Goal: Task Accomplishment & Management: Manage account settings

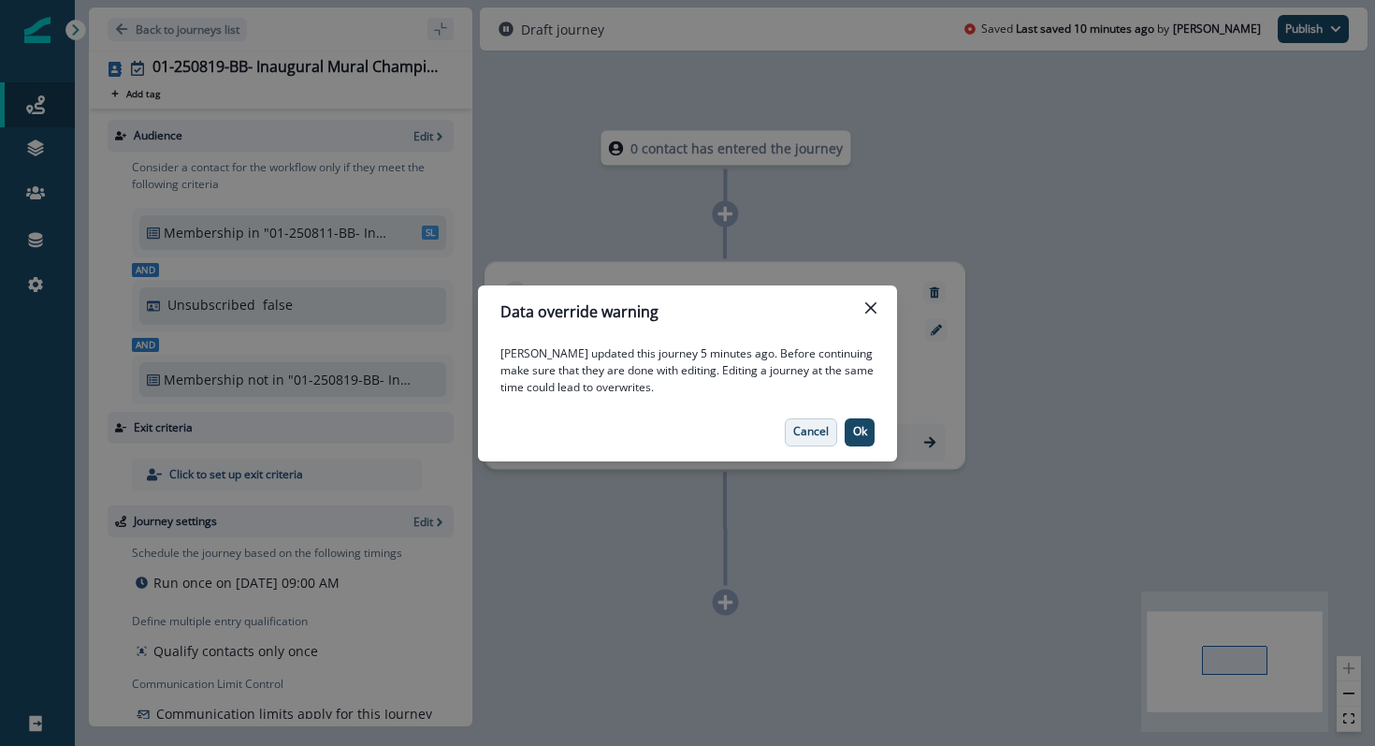
click at [822, 431] on p "Cancel" at bounding box center [811, 431] width 36 height 13
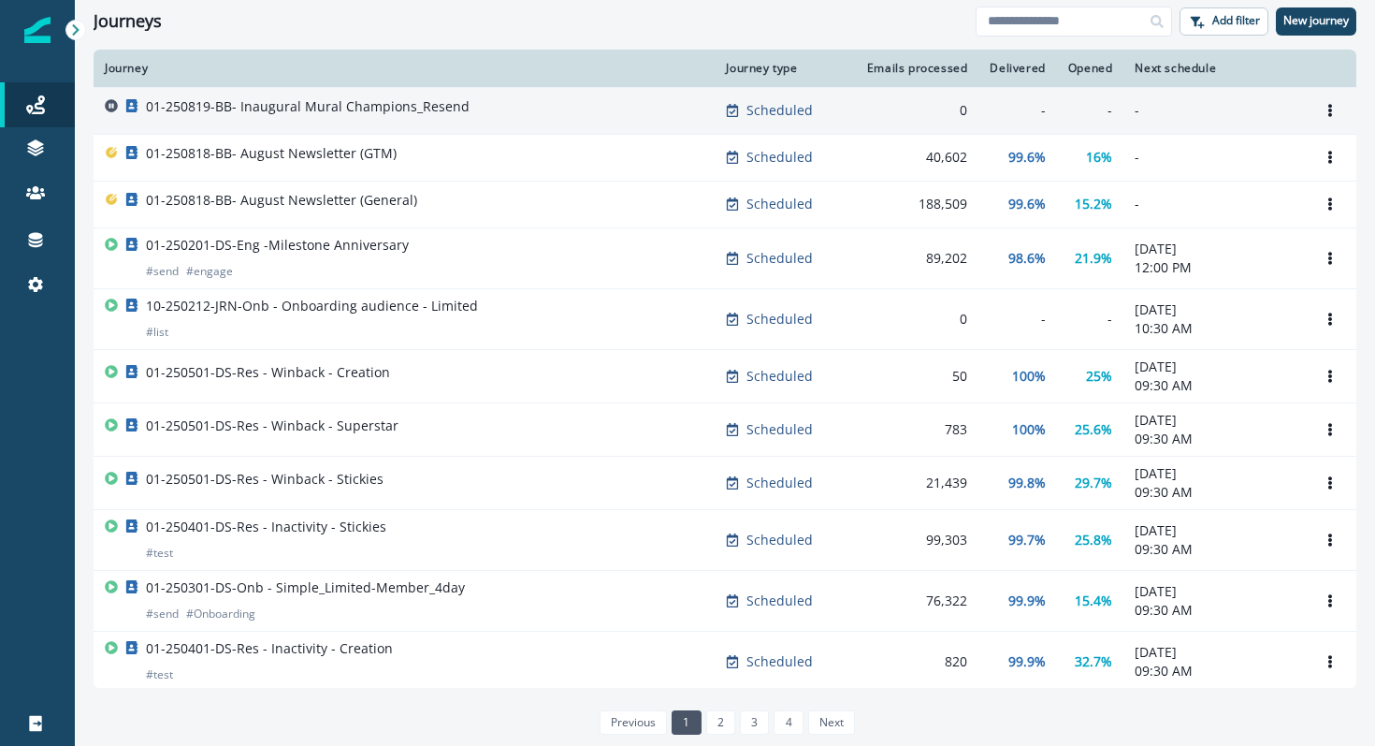
click at [175, 105] on p "01-250819-BB- Inaugural Mural Champions_Resend" at bounding box center [308, 106] width 324 height 19
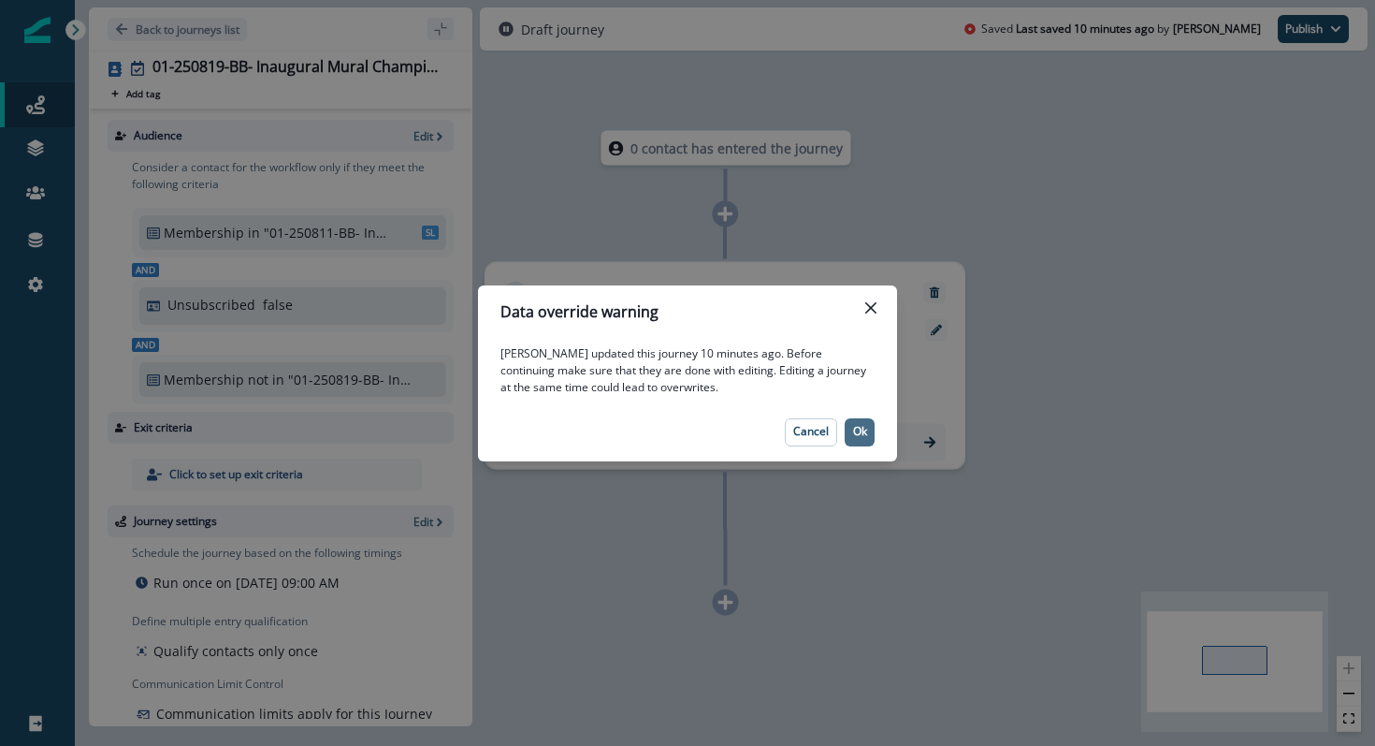
click at [856, 428] on p "Ok" at bounding box center [860, 431] width 14 height 13
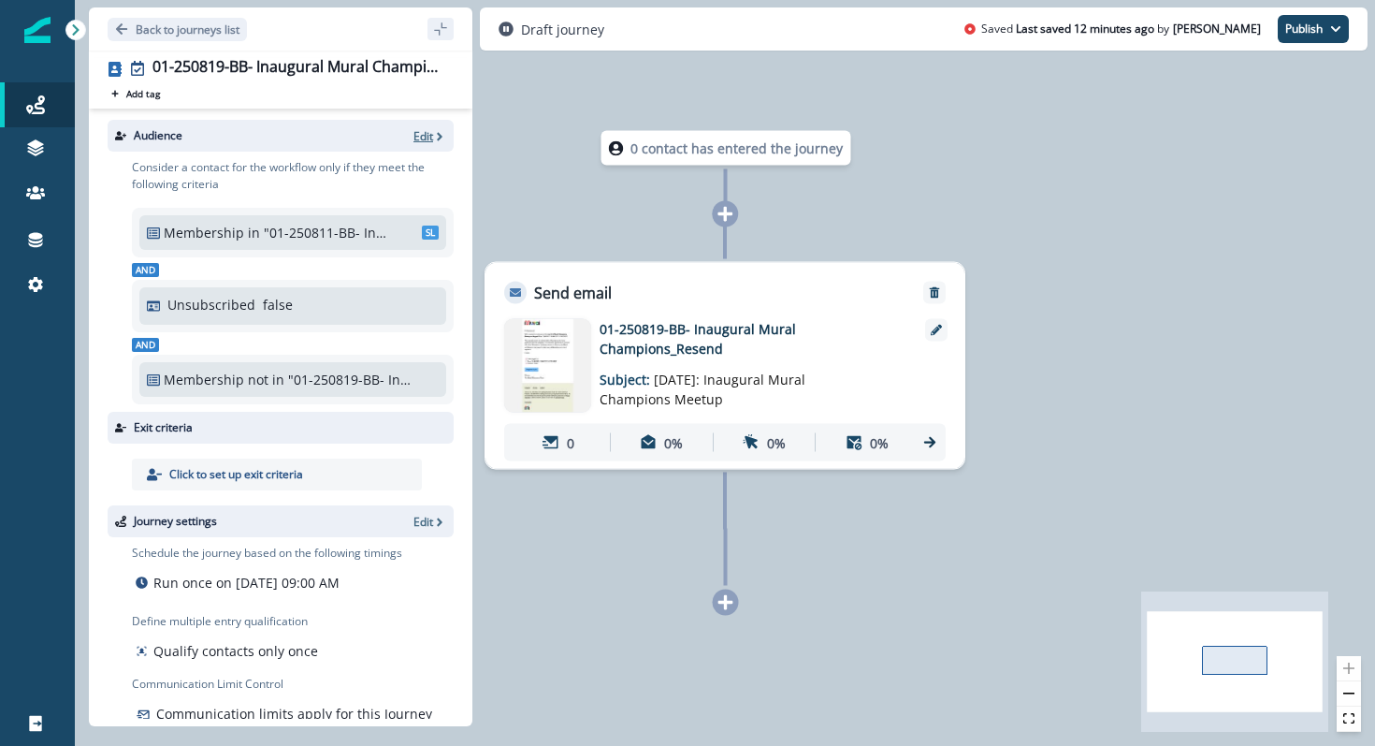
click at [428, 128] on p "Edit" at bounding box center [423, 136] width 20 height 16
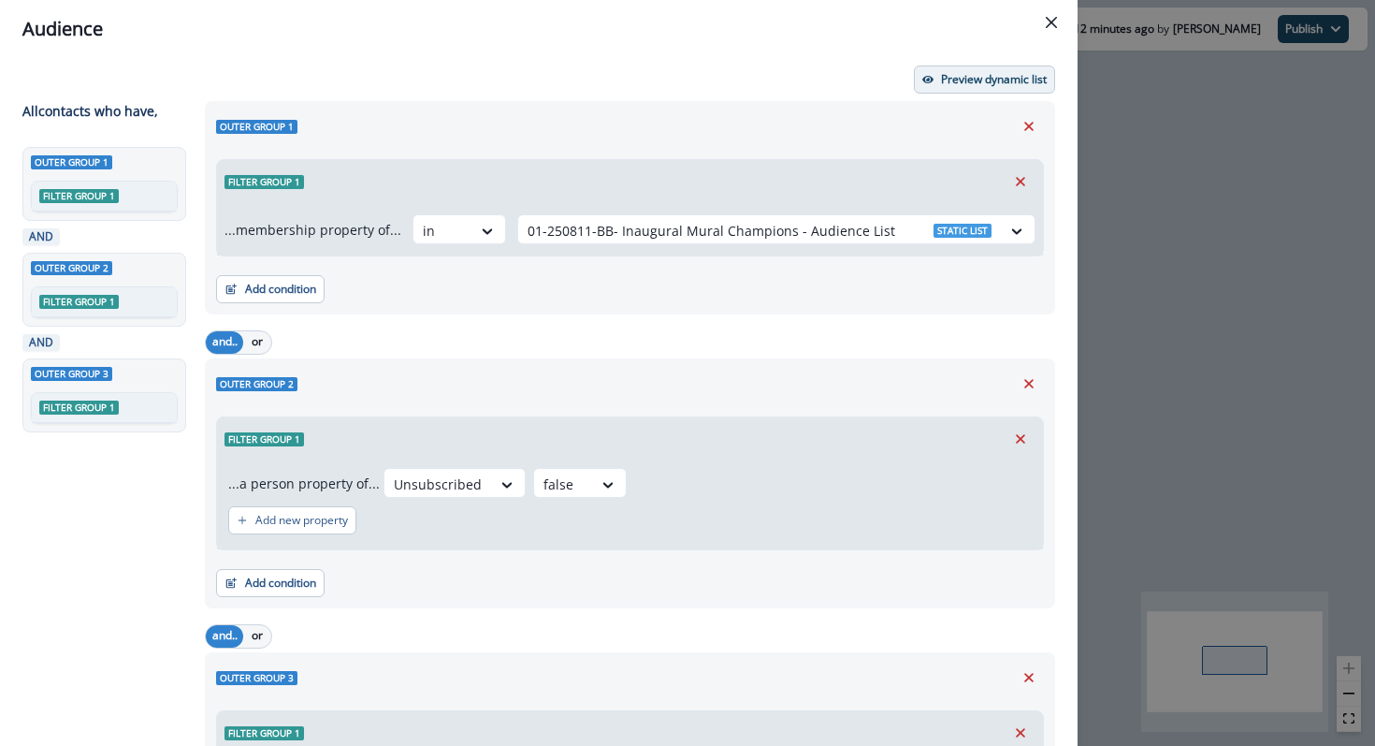
click at [924, 87] on button "Preview dynamic list" at bounding box center [984, 79] width 141 height 28
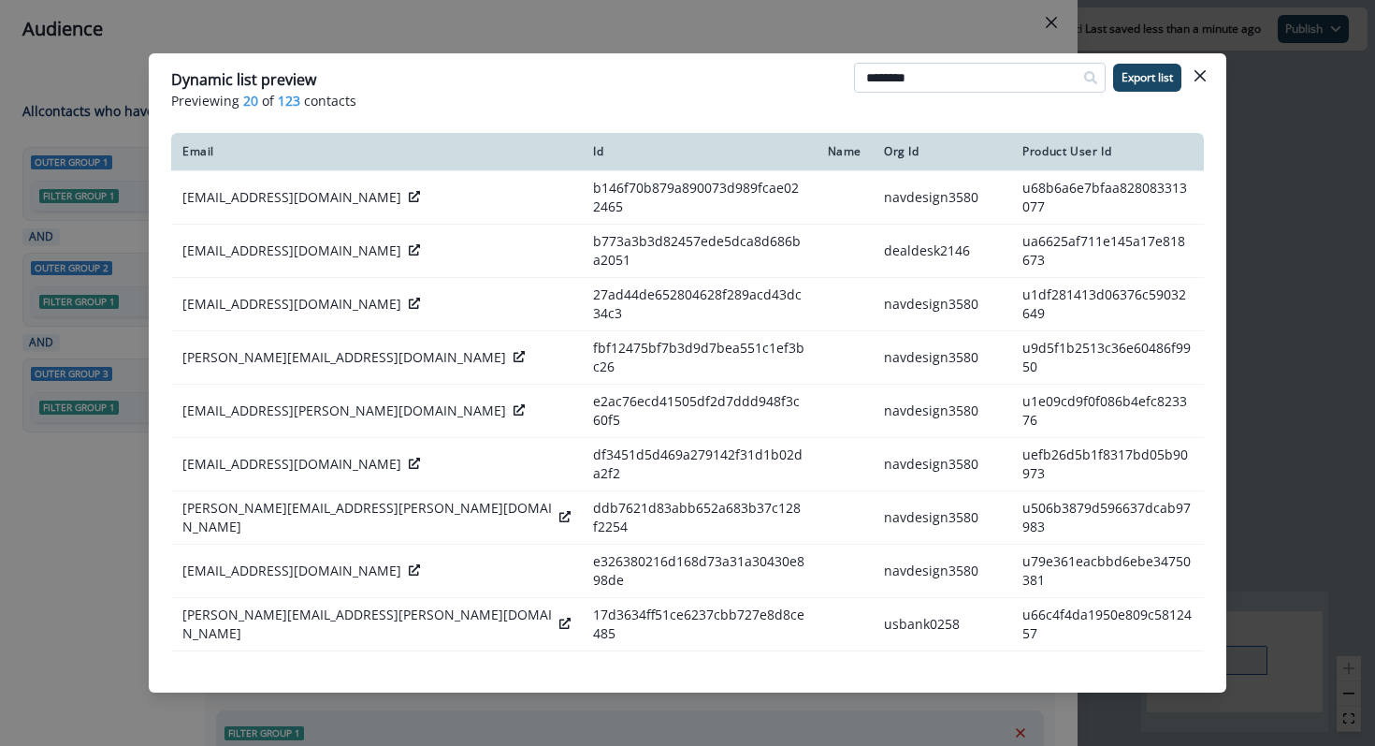
type input "********"
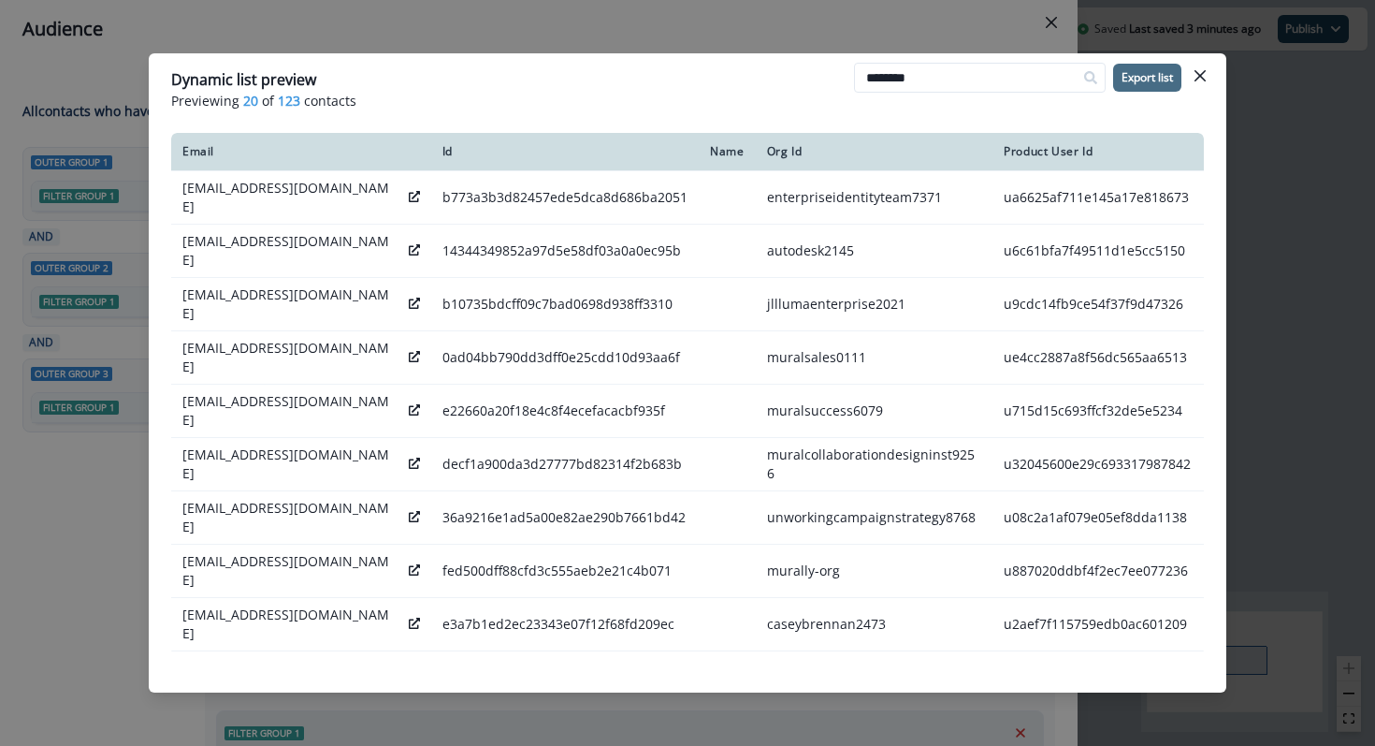
click at [1162, 86] on button "Export list" at bounding box center [1147, 78] width 68 height 28
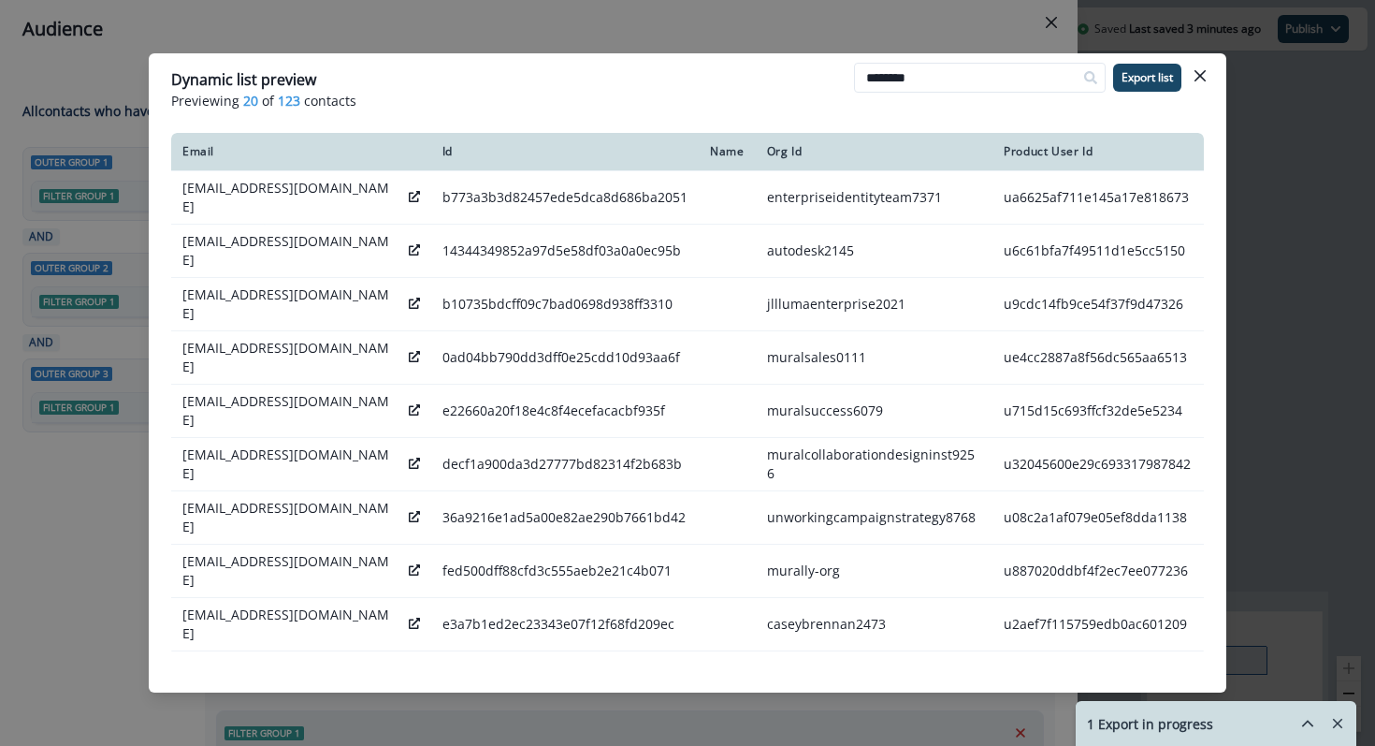
click at [1309, 727] on icon "hide-exports" at bounding box center [1307, 723] width 17 height 17
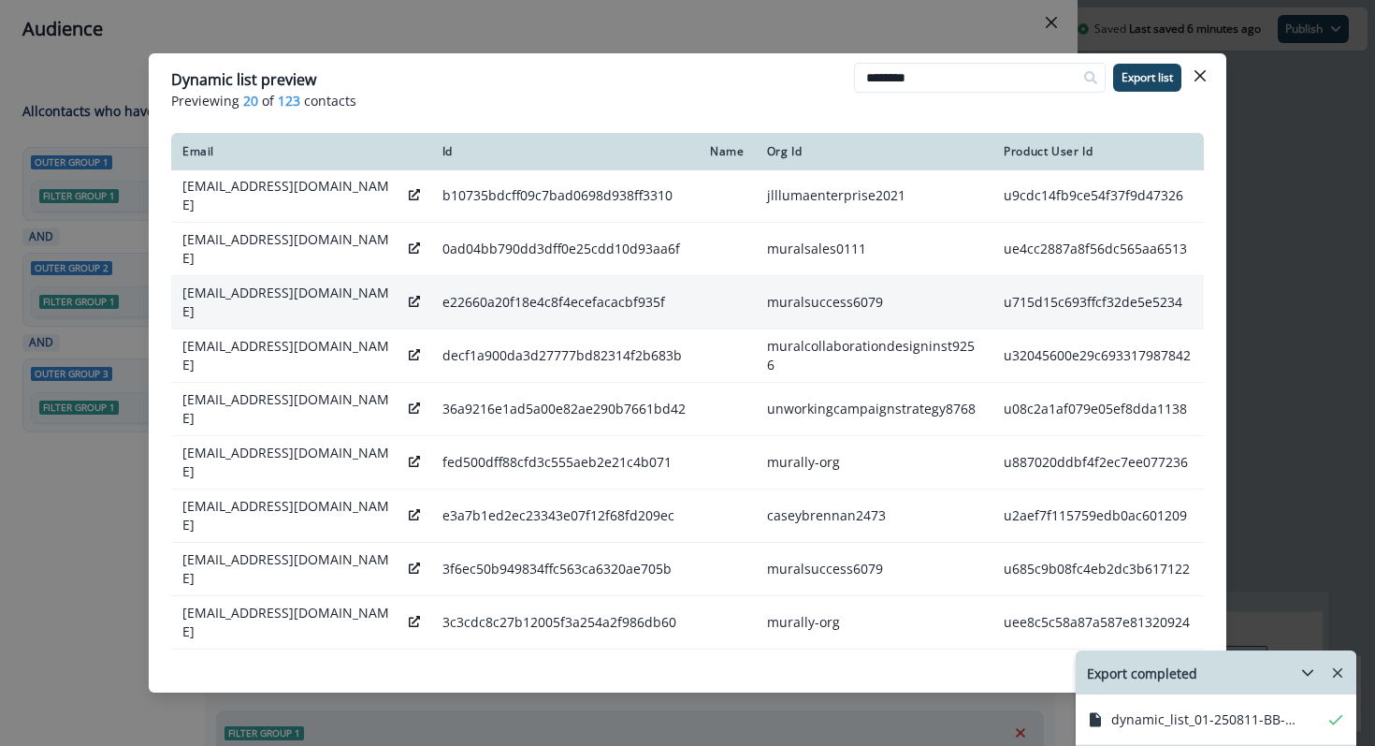
scroll to position [107, 0]
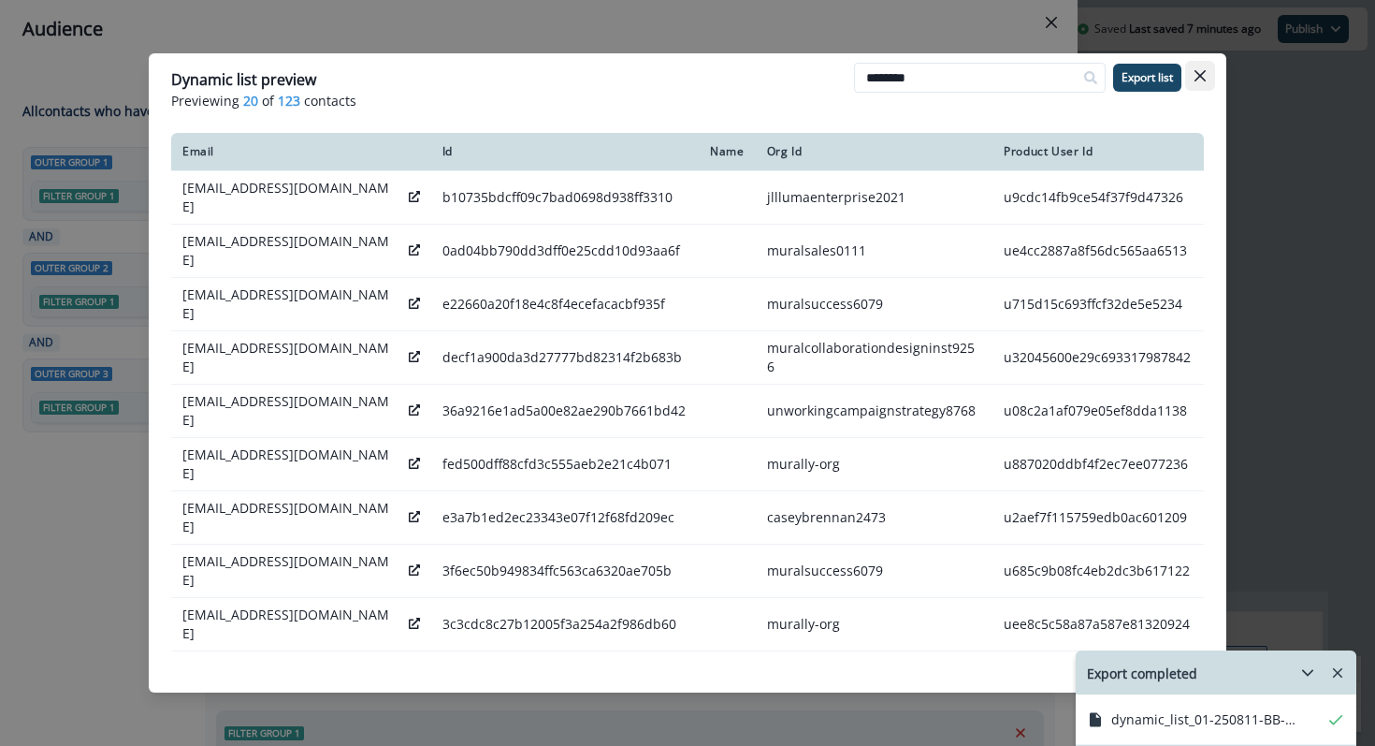
click at [1203, 80] on icon "Close" at bounding box center [1200, 75] width 11 height 11
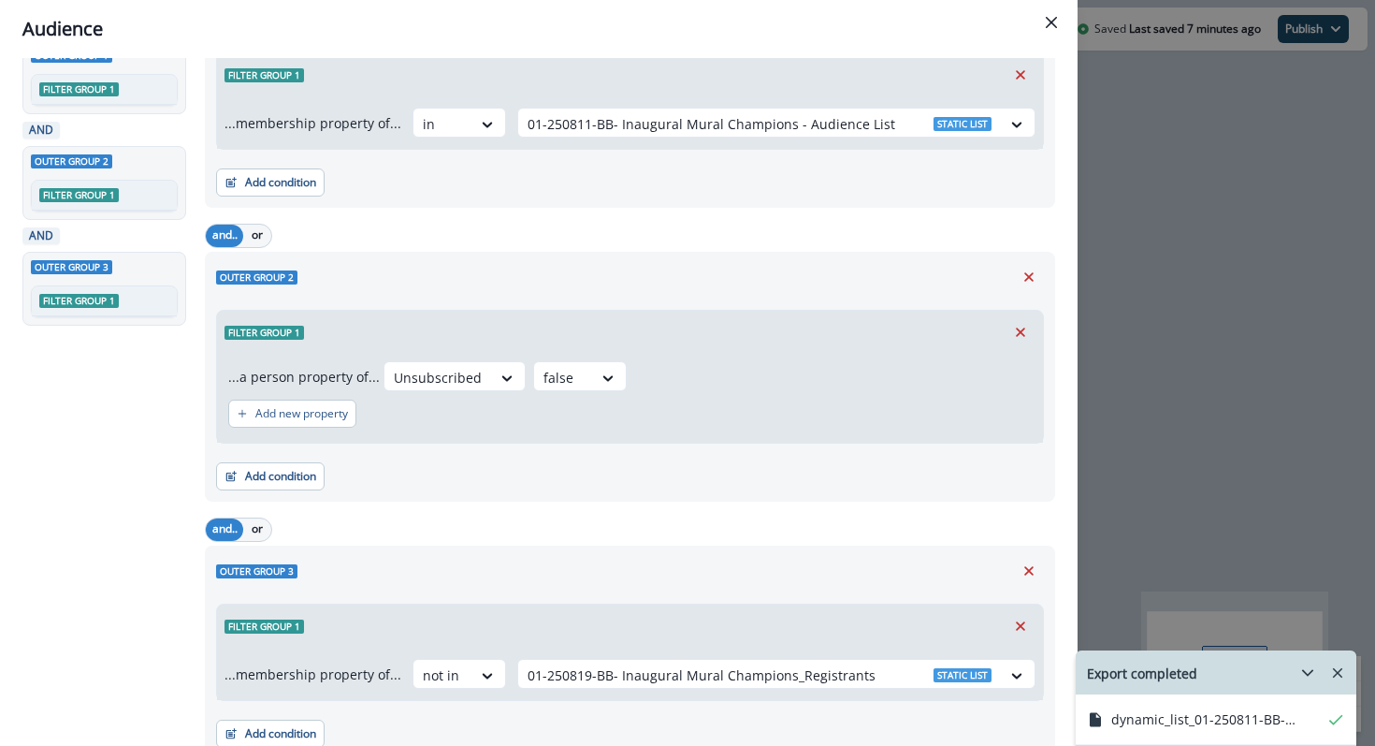
scroll to position [185, 0]
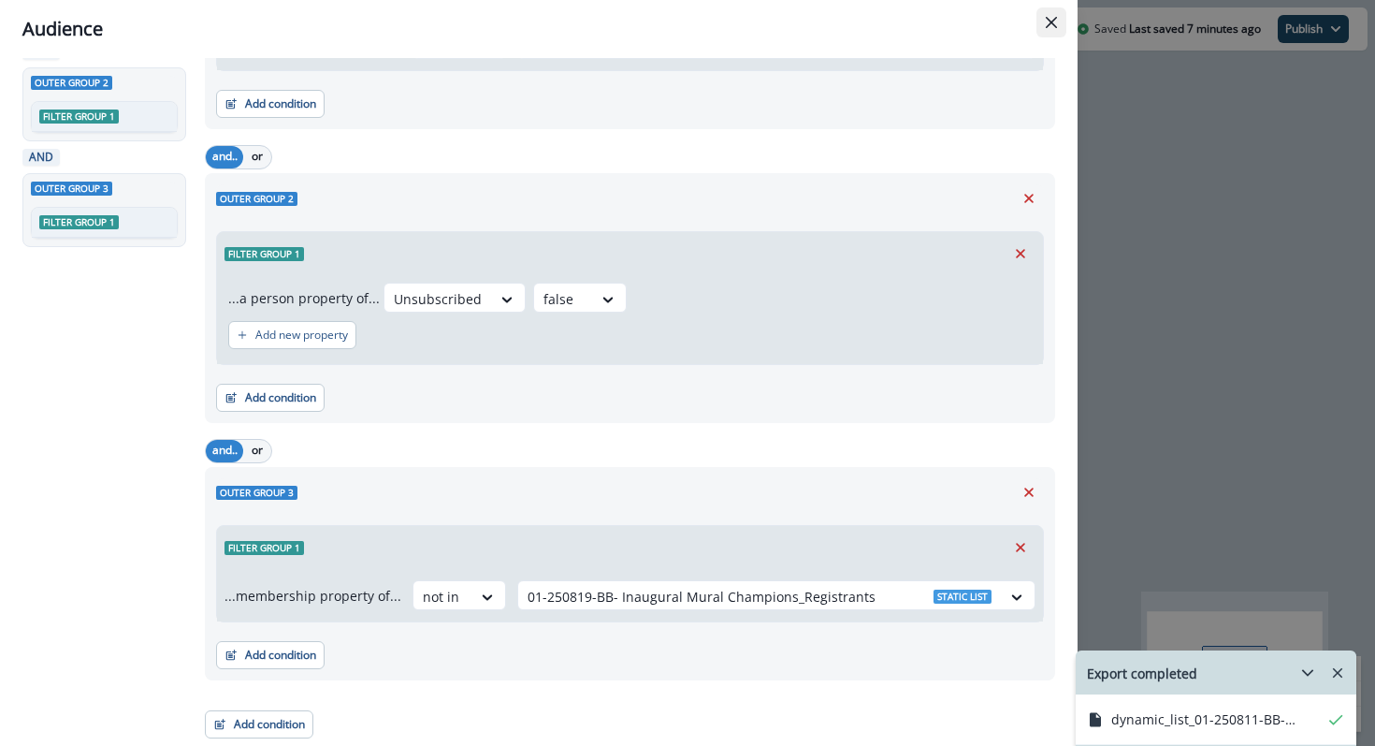
click at [1059, 15] on button "Close" at bounding box center [1052, 22] width 30 height 30
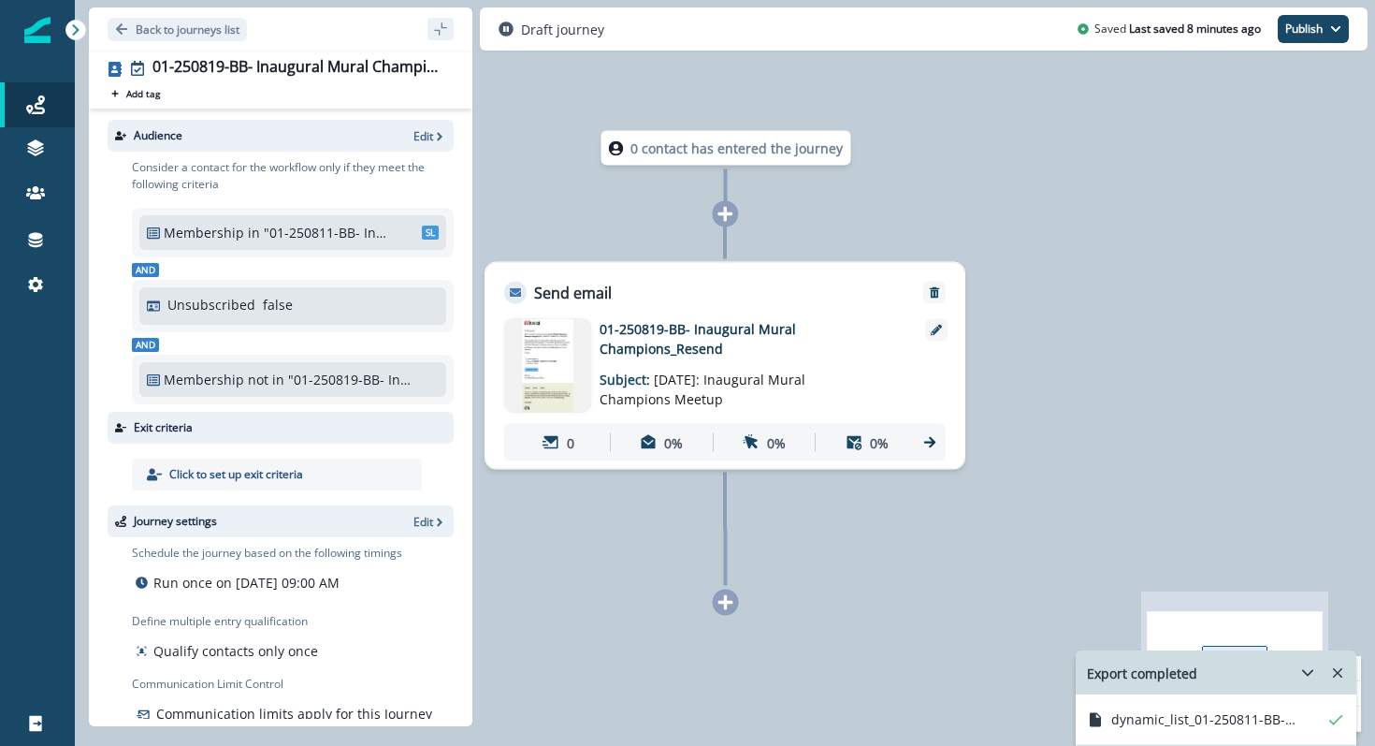
click at [536, 362] on img at bounding box center [547, 366] width 87 height 94
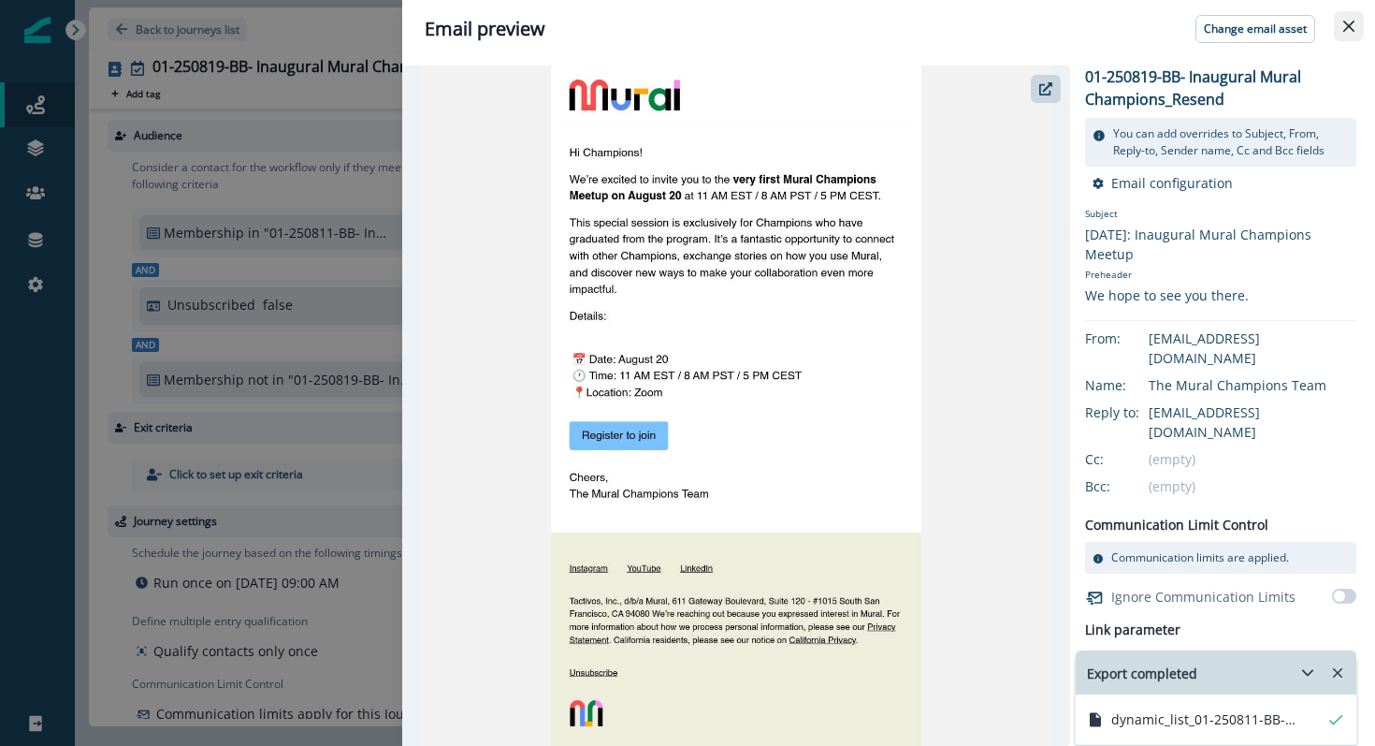
click at [1362, 23] on button "Close" at bounding box center [1349, 26] width 30 height 30
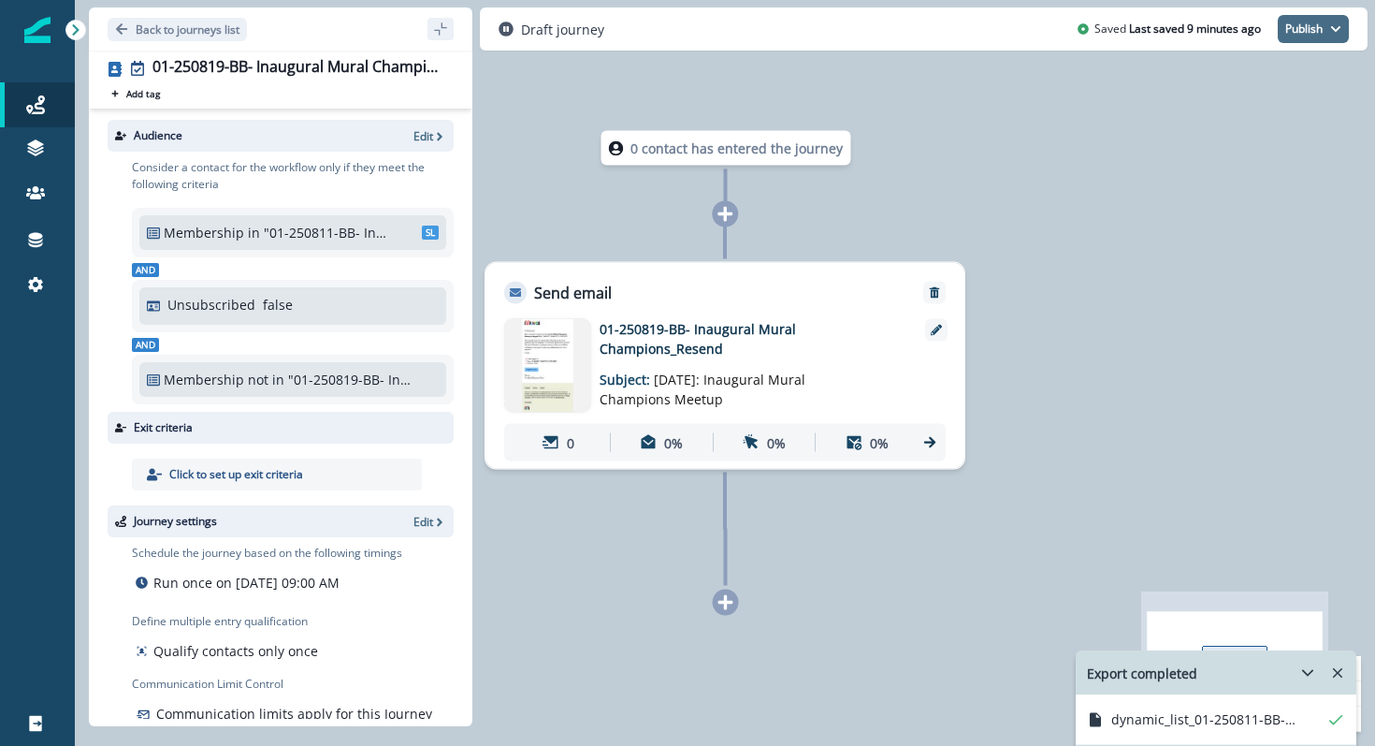
click at [1345, 28] on button "Publish" at bounding box center [1313, 29] width 71 height 28
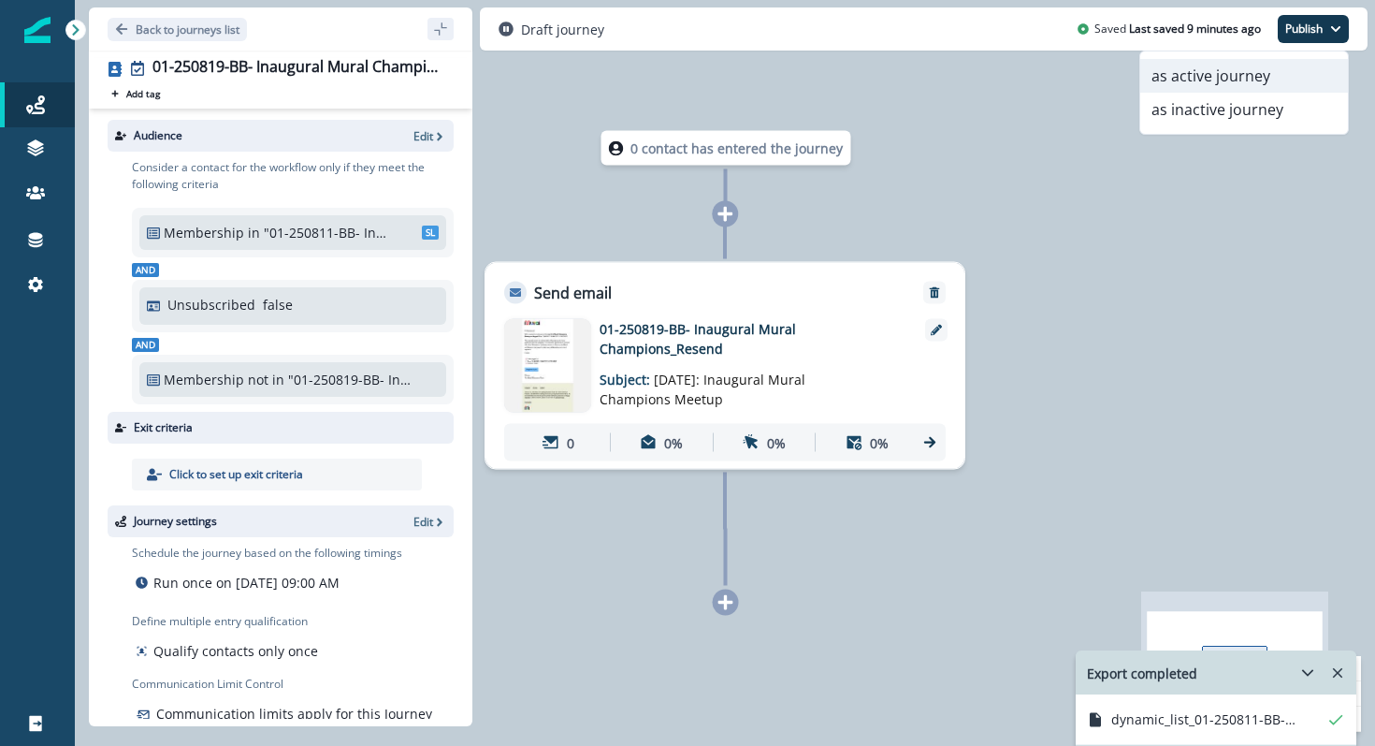
click at [1289, 80] on button "as active journey" at bounding box center [1244, 76] width 208 height 34
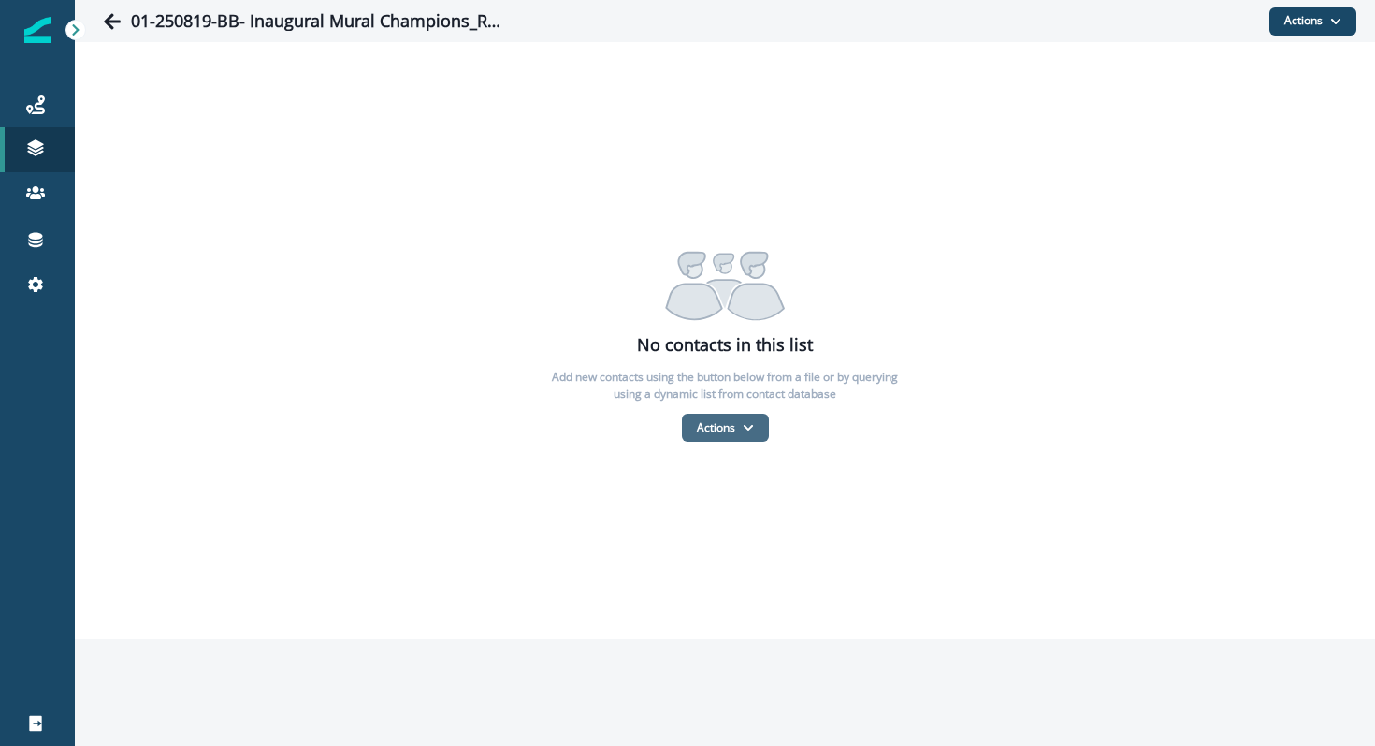
click at [716, 425] on button "Actions" at bounding box center [725, 427] width 87 height 28
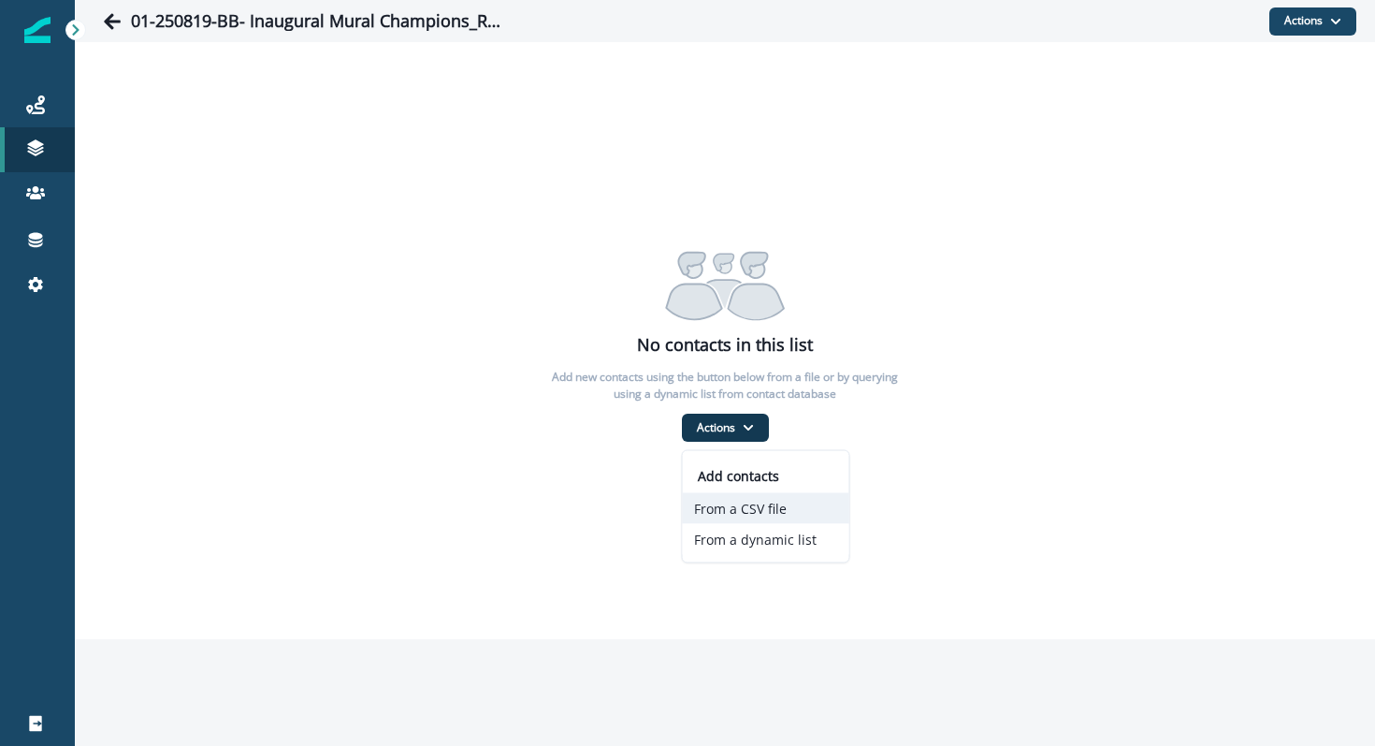
click at [729, 513] on button "From a CSV file" at bounding box center [766, 508] width 167 height 31
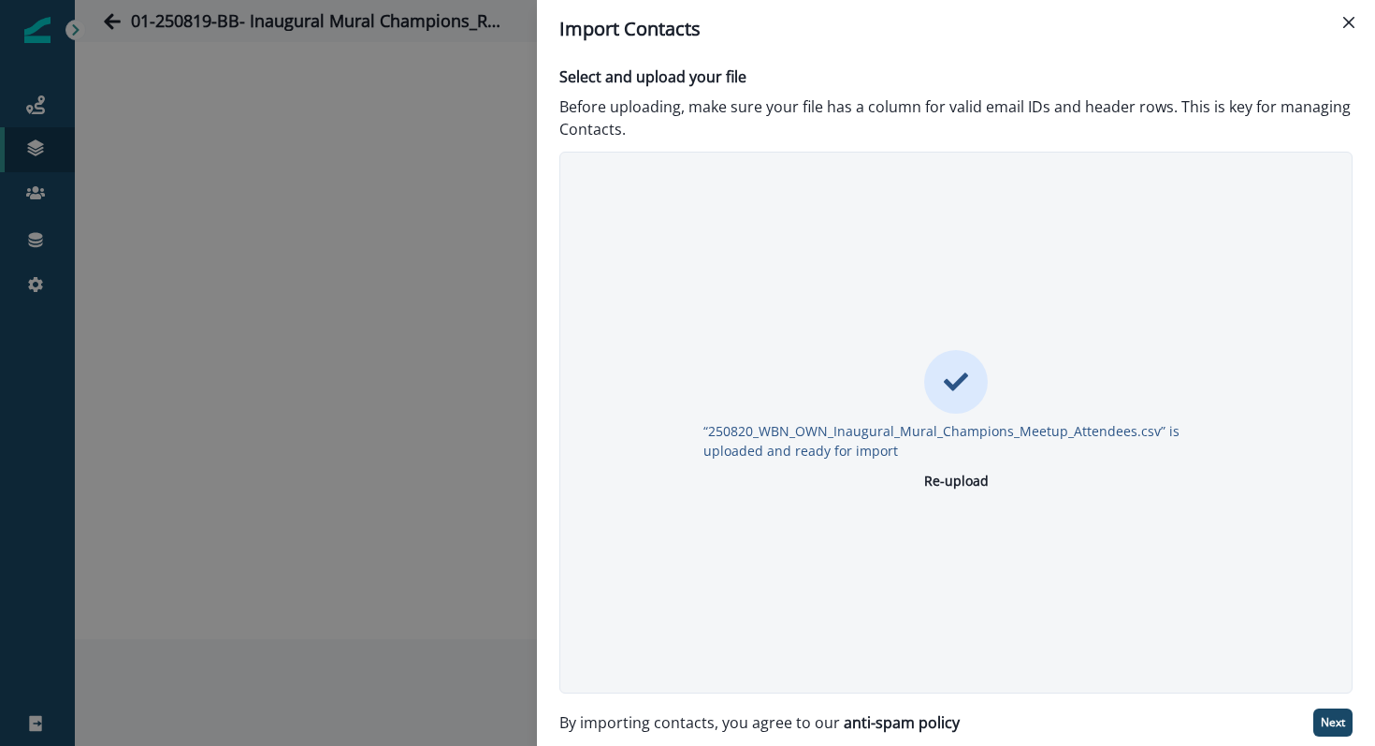
drag, startPoint x: 1331, startPoint y: 725, endPoint x: 1336, endPoint y: 745, distance: 20.2
click at [1336, 745] on div "Select and upload your file Before uploading, make sure your file has a column …" at bounding box center [956, 402] width 838 height 688
click at [1325, 725] on p "Next" at bounding box center [1333, 722] width 24 height 13
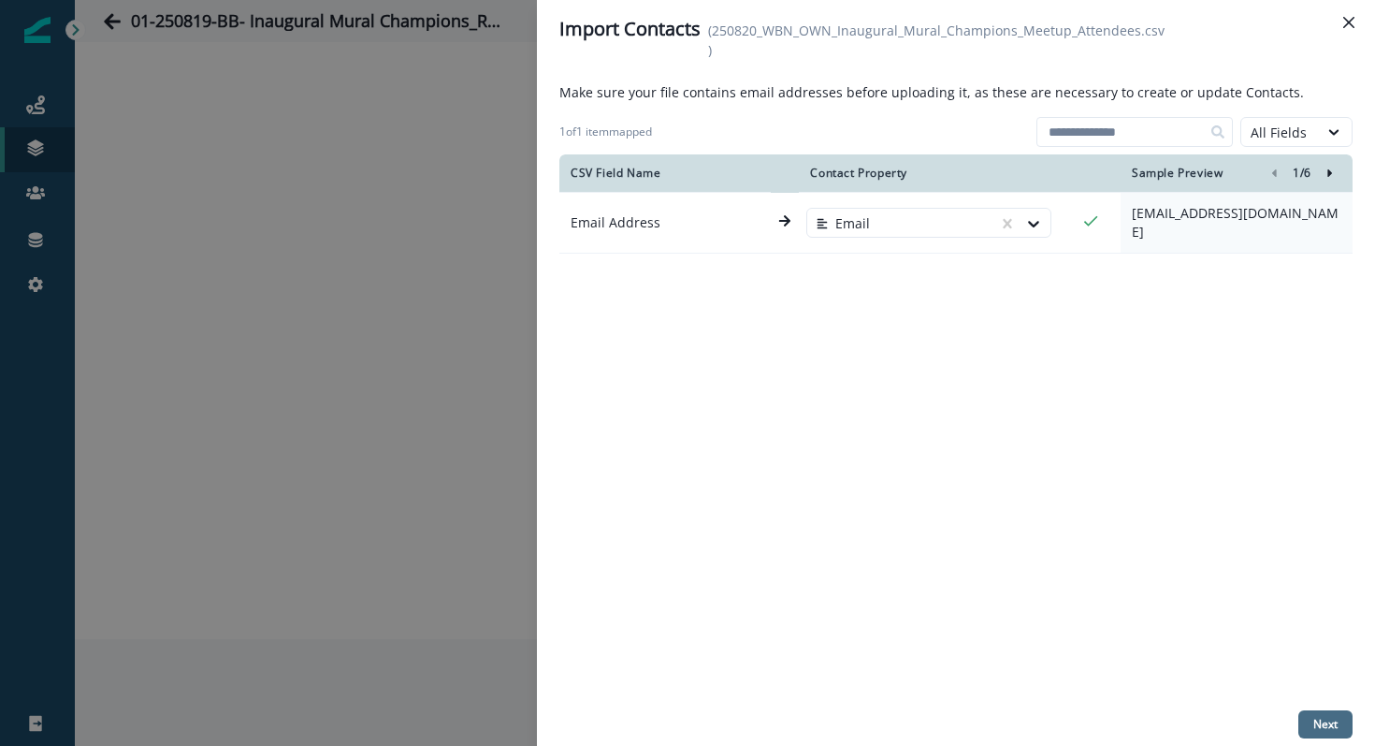
click at [1319, 714] on button "Next" at bounding box center [1325, 724] width 54 height 28
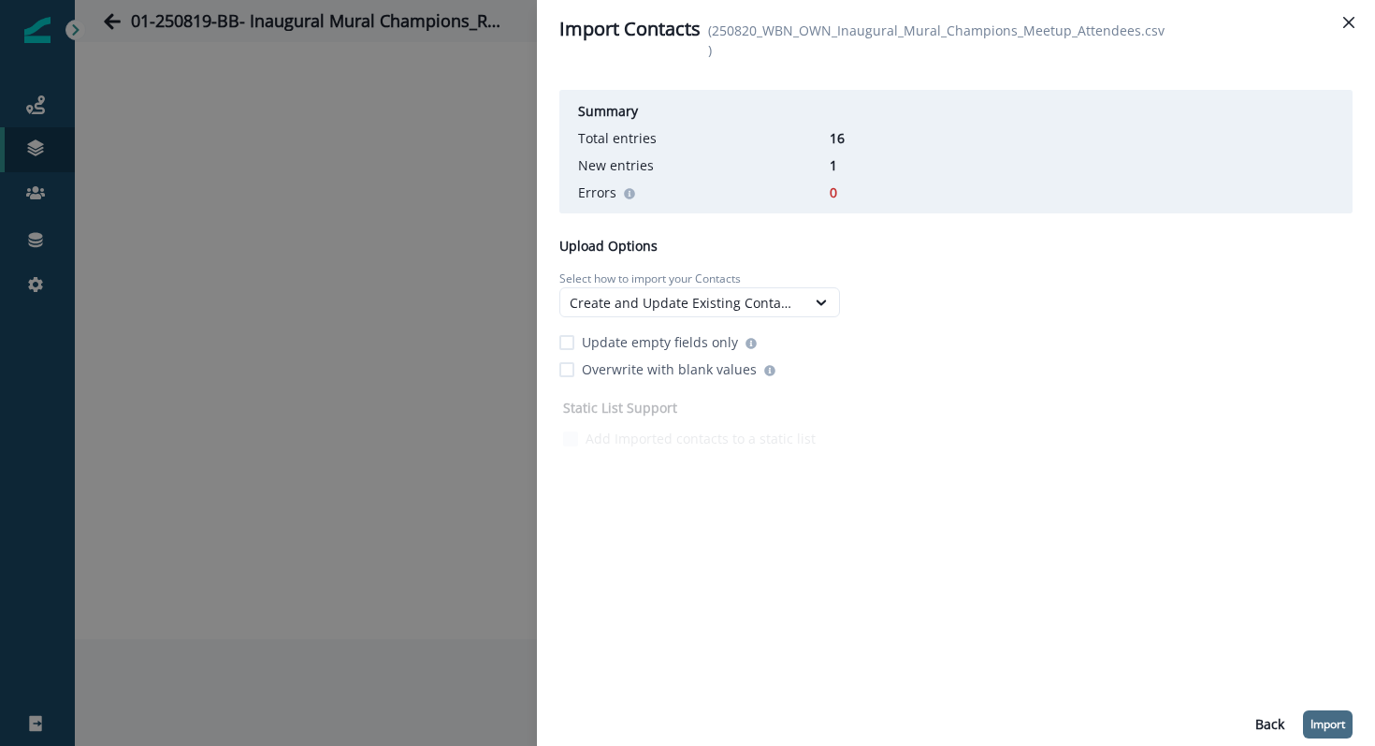
click at [1327, 732] on button "Import" at bounding box center [1328, 724] width 50 height 28
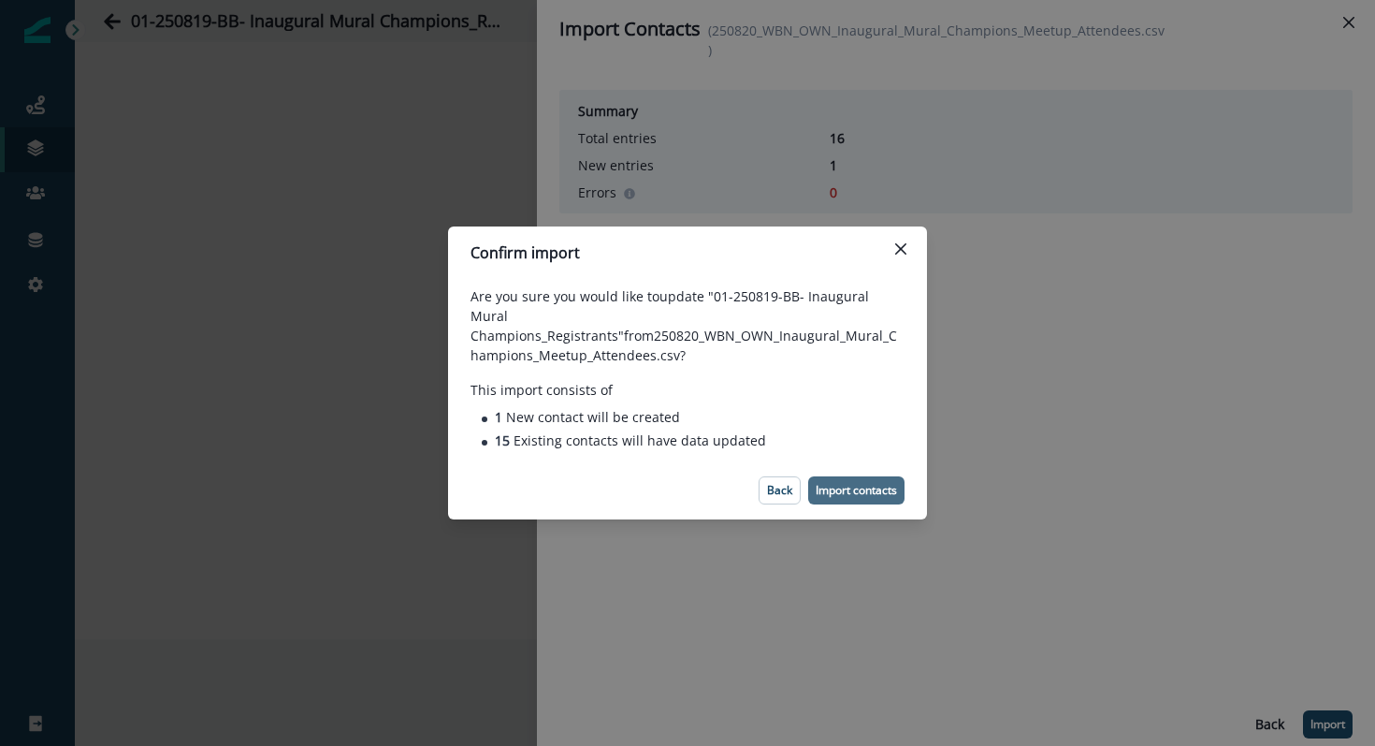
click at [863, 491] on p "Import contacts" at bounding box center [856, 490] width 81 height 13
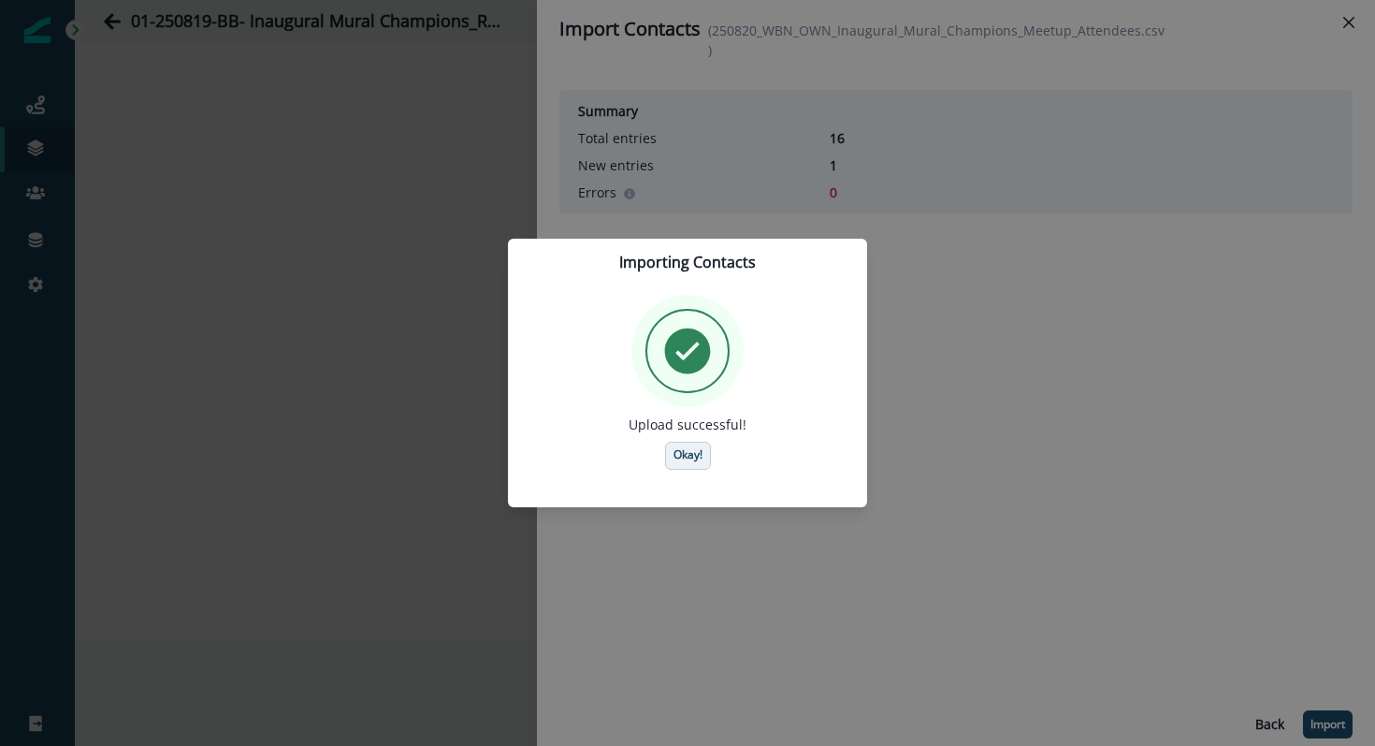
click at [694, 460] on p "Okay!" at bounding box center [688, 454] width 29 height 13
